Goal: Communication & Community: Answer question/provide support

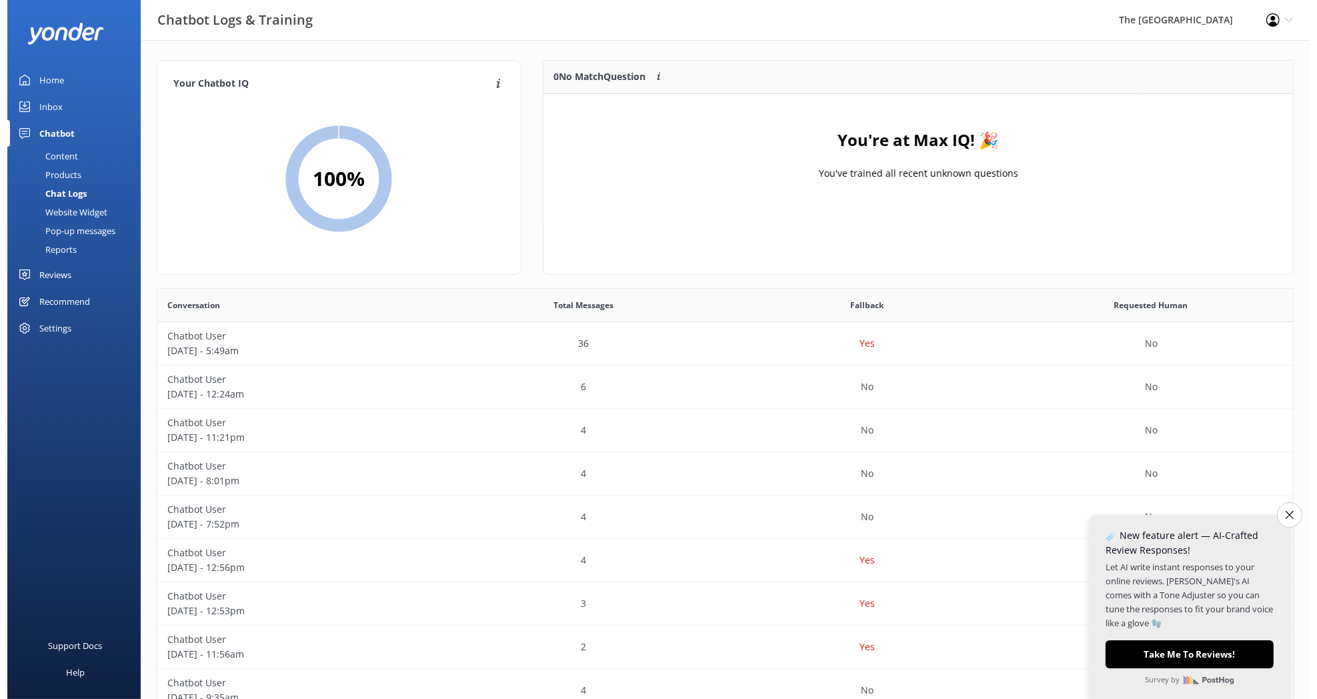
scroll to position [453, 1120]
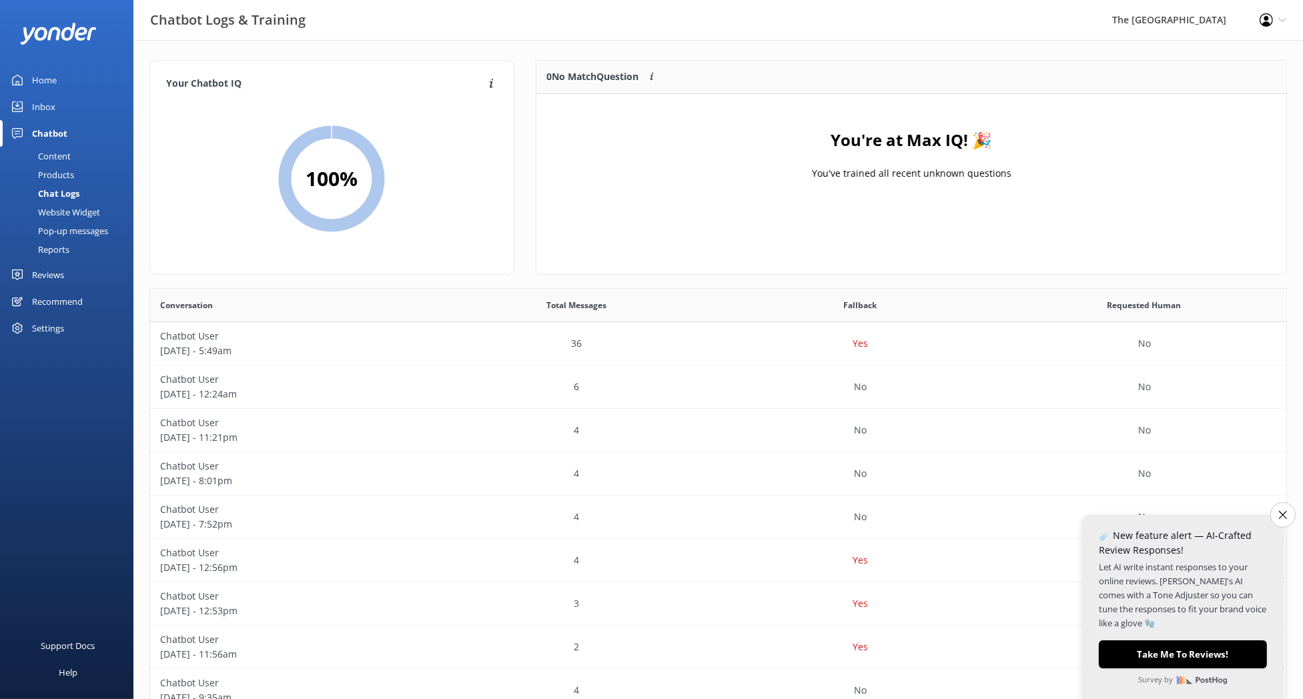
click at [41, 106] on div "Inbox" at bounding box center [43, 106] width 23 height 27
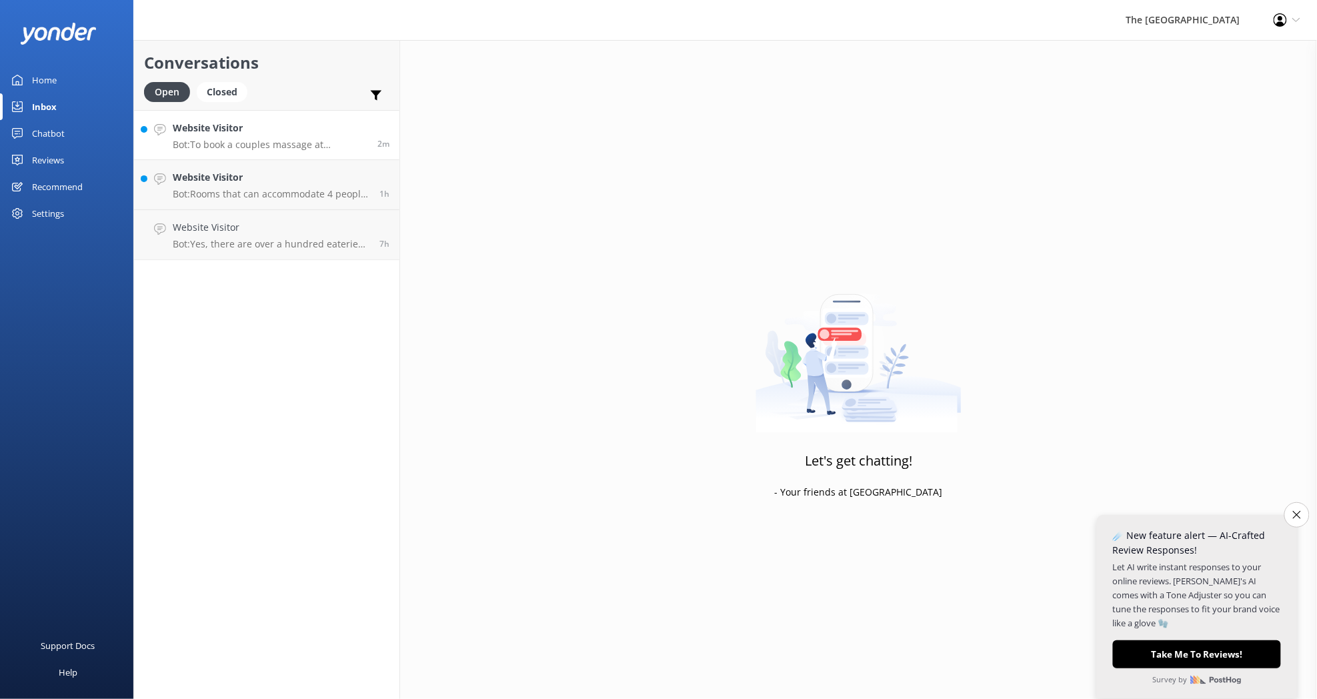
click at [282, 145] on p "Bot: To book a couples massage at SpaPolynesia, please email [EMAIL_ADDRESS][DO…" at bounding box center [270, 145] width 195 height 12
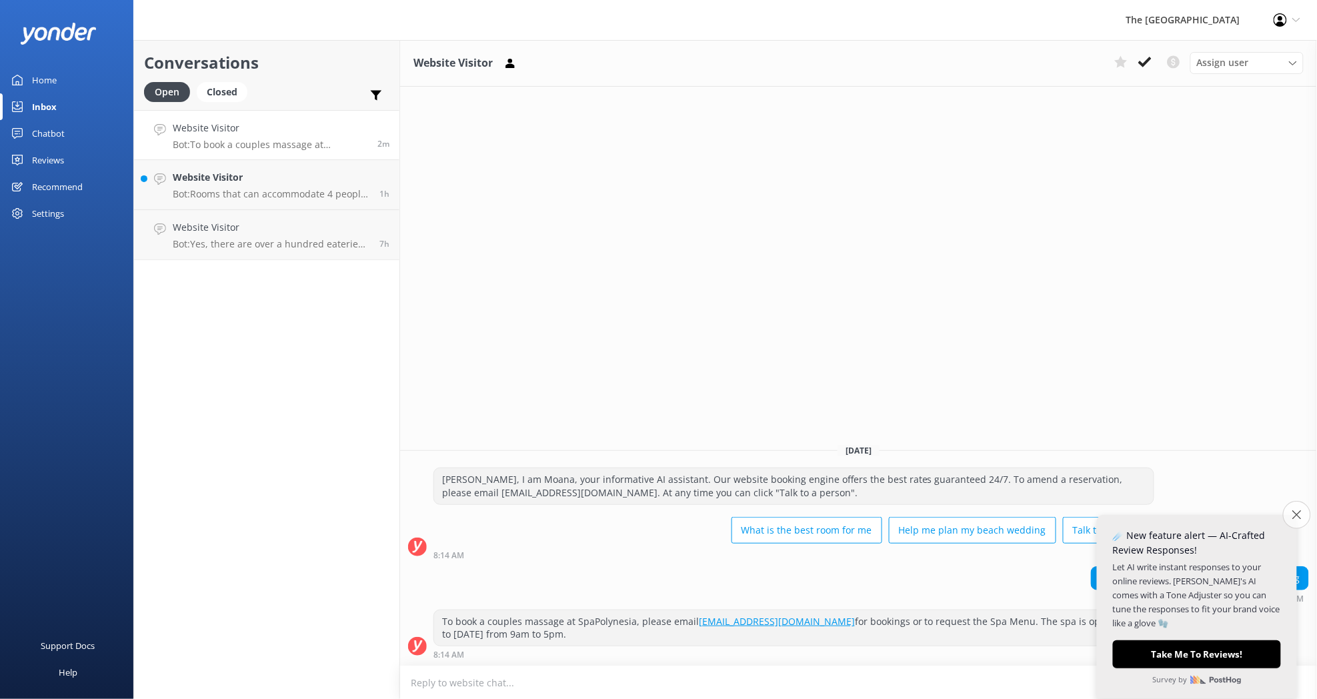
click at [1293, 514] on icon "Close survey" at bounding box center [1297, 514] width 9 height 9
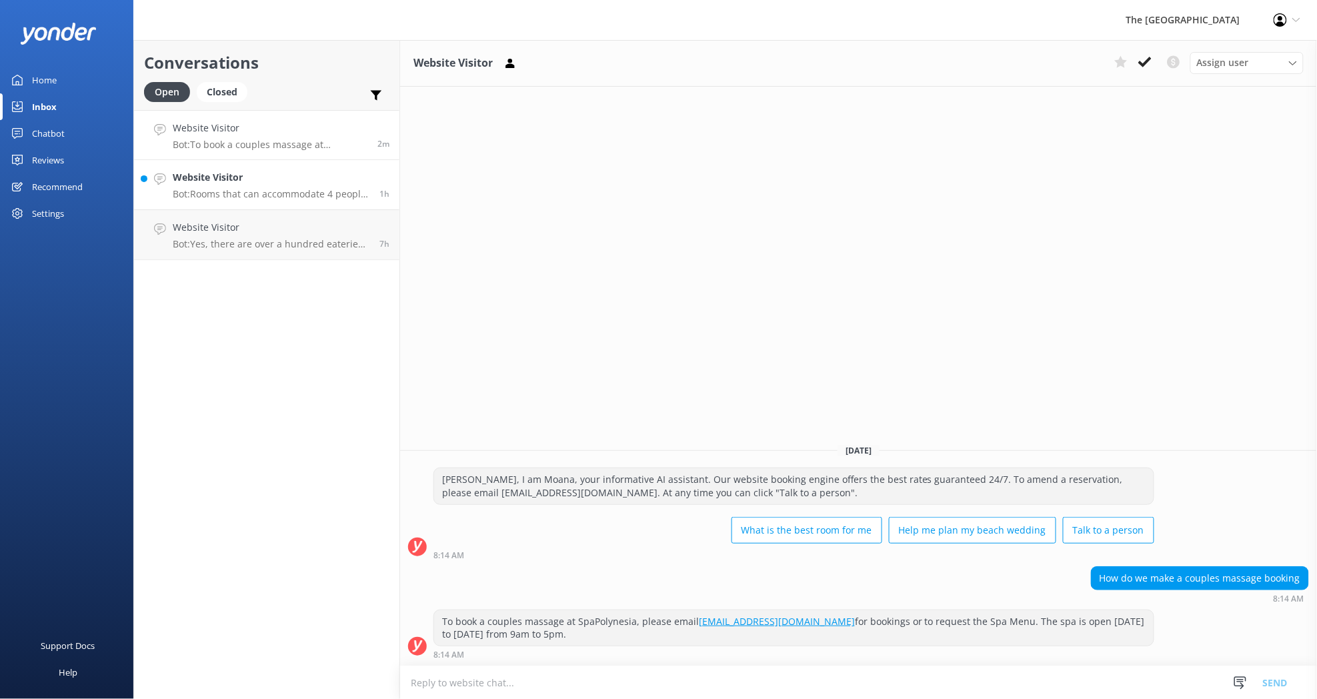
click at [247, 185] on div "Website Visitor Bot: Rooms that can accommodate 4 people without using bunk bed…" at bounding box center [271, 184] width 197 height 29
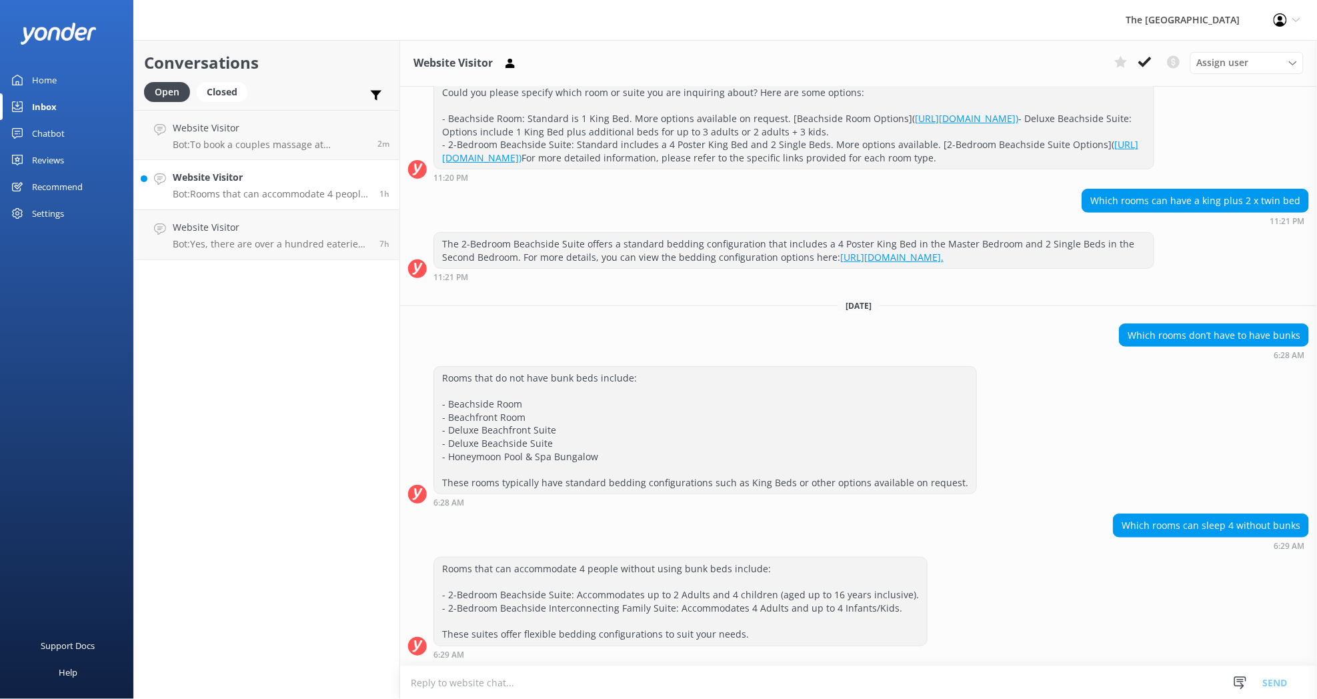
scroll to position [234, 0]
click at [360, 241] on p "Bot: Yes, there are over a hundred eateries on Rarotonga, including popular nig…" at bounding box center [271, 244] width 197 height 12
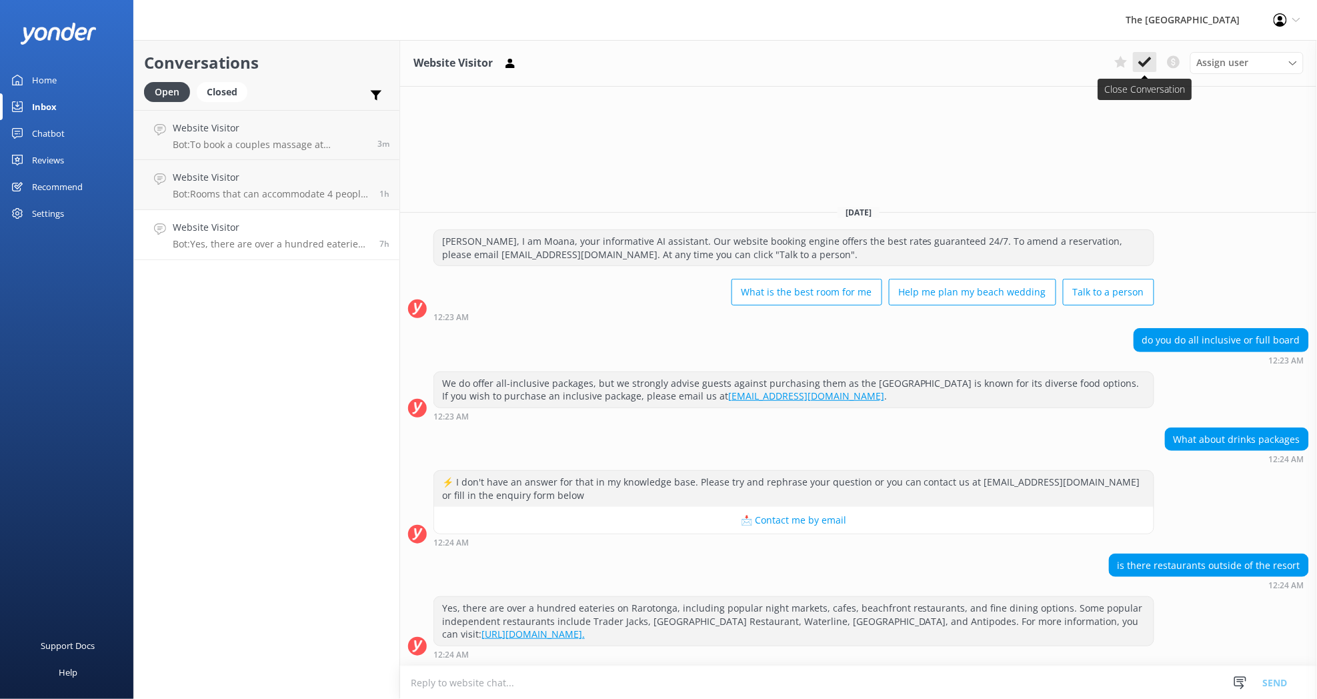
click at [1150, 66] on icon at bounding box center [1144, 61] width 13 height 13
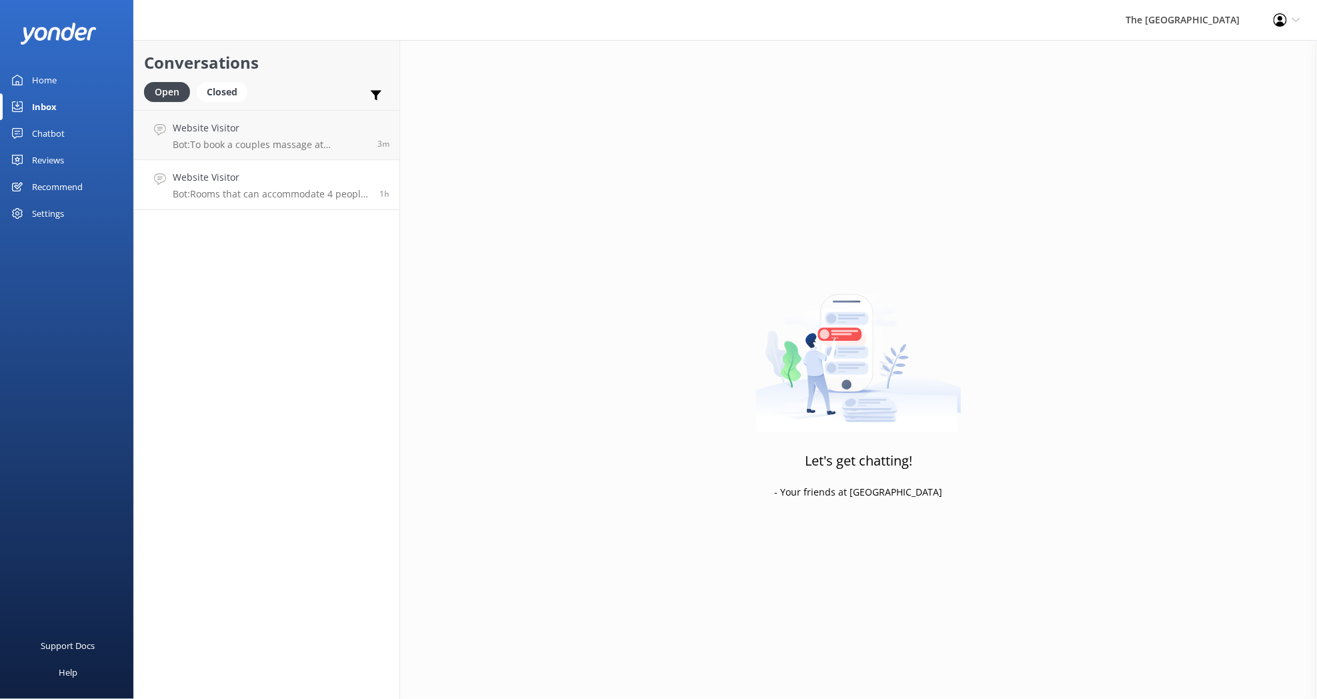
click at [368, 195] on p "Bot: Rooms that can accommodate 4 people without using bunk beds include: - 2-B…" at bounding box center [271, 194] width 197 height 12
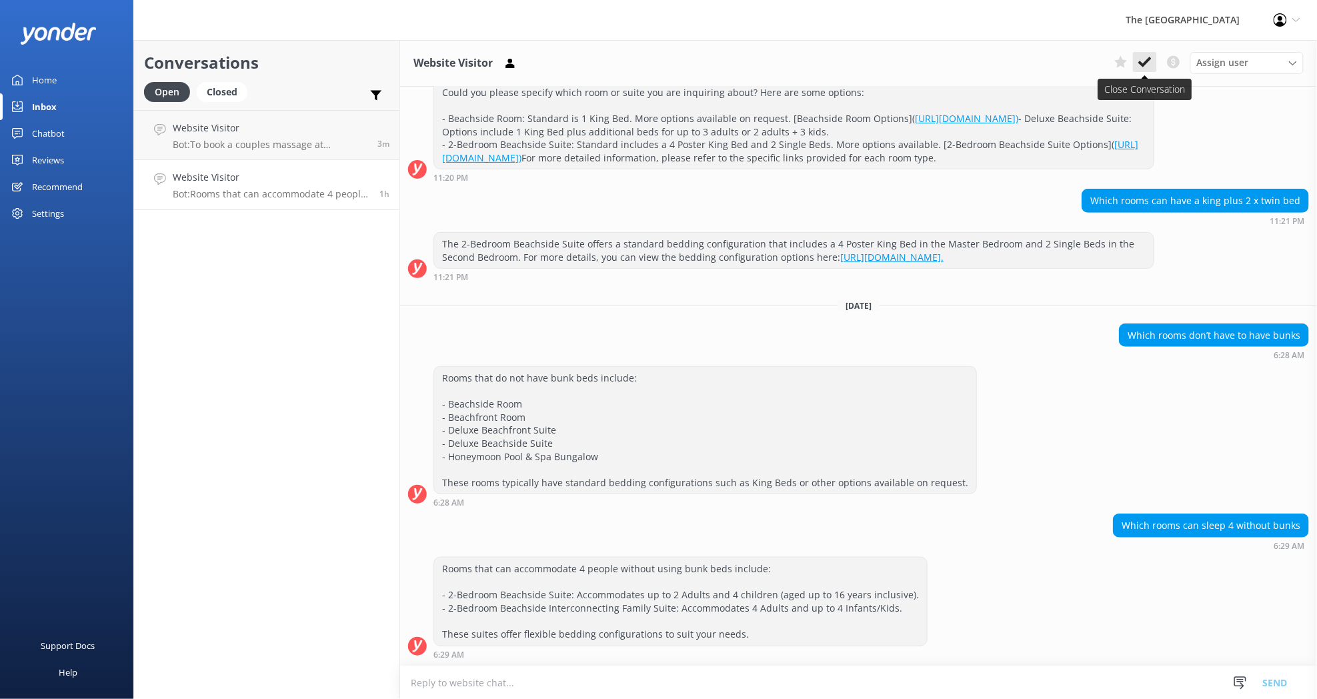
click at [1146, 64] on use at bounding box center [1144, 62] width 13 height 11
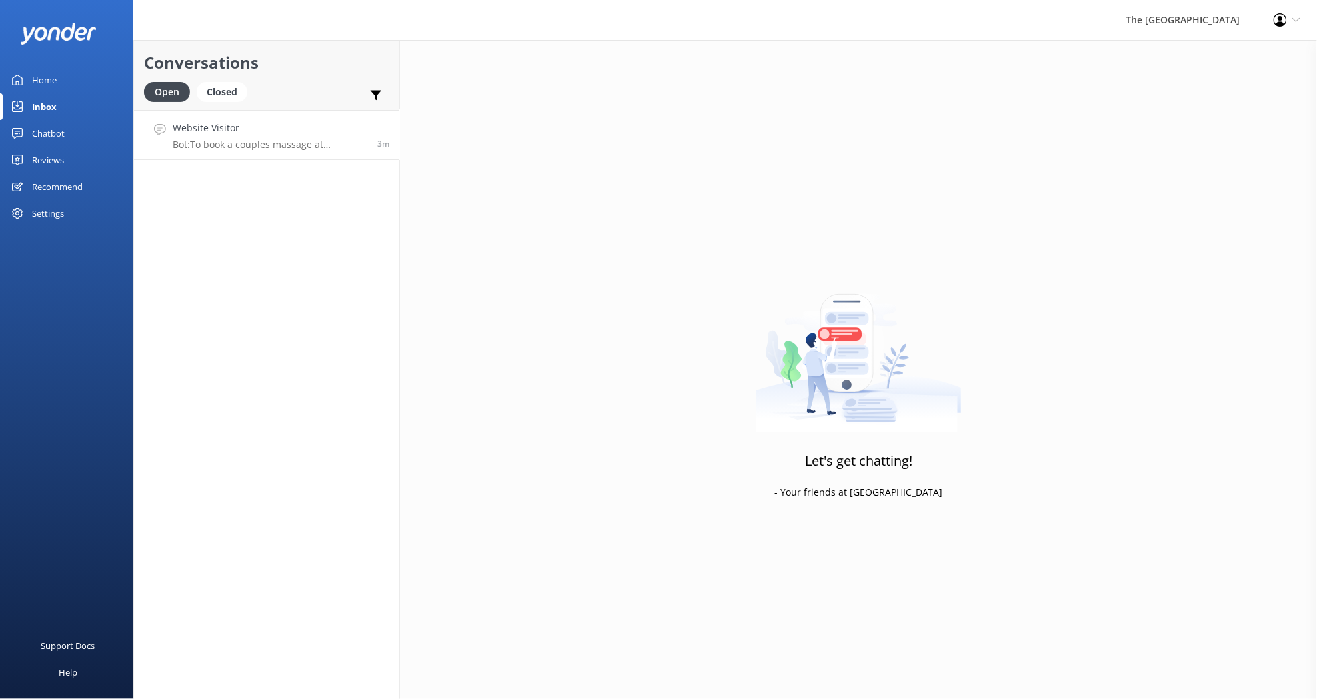
click at [340, 137] on div "Website Visitor Bot: To book a couples massage at SpaPolynesia, please email [E…" at bounding box center [270, 135] width 195 height 29
